Goal: Task Accomplishment & Management: Use online tool/utility

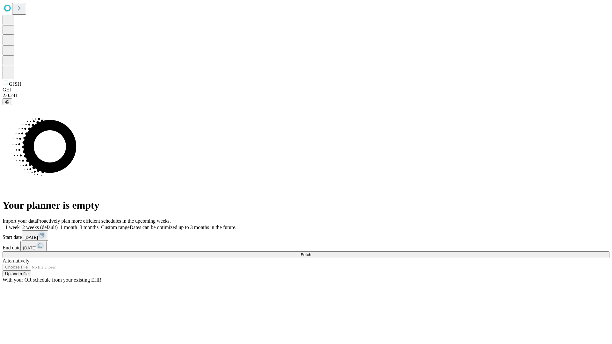
click at [311, 253] on span "Fetch" at bounding box center [306, 255] width 11 height 5
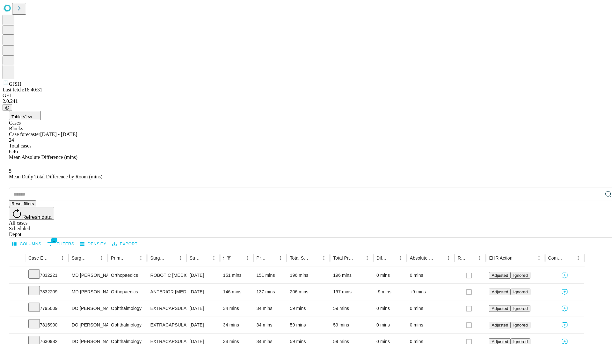
click at [571, 226] on div "Scheduled" at bounding box center [312, 229] width 607 height 6
